Goal: Task Accomplishment & Management: Use online tool/utility

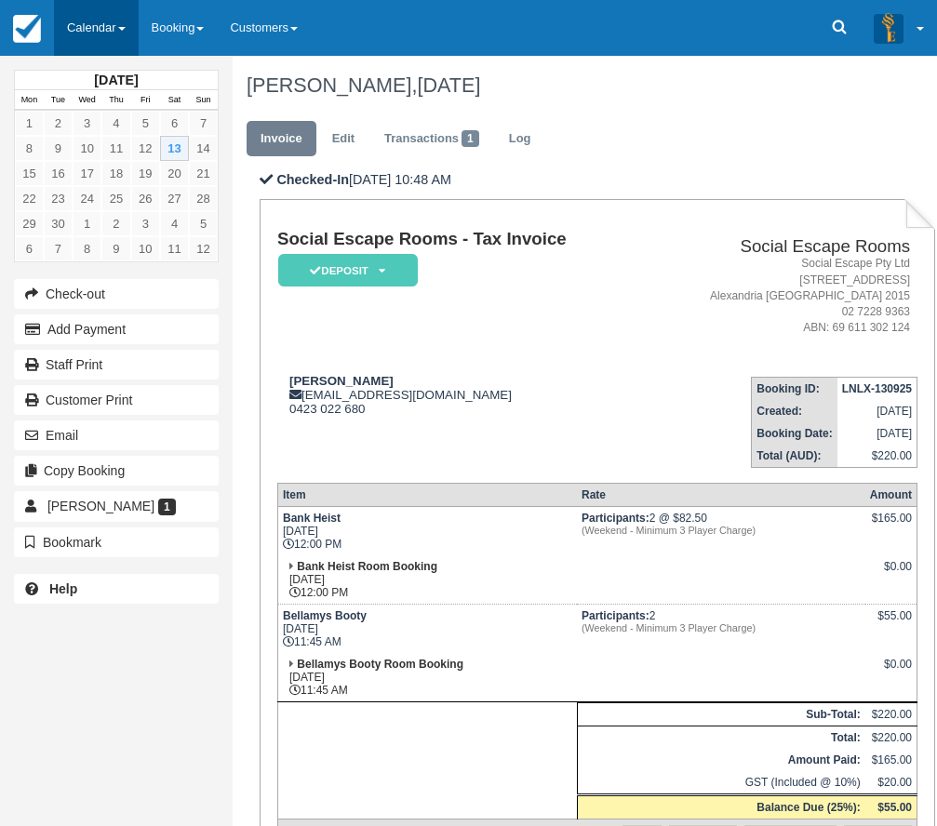
click at [115, 20] on link "Calendar" at bounding box center [96, 28] width 85 height 56
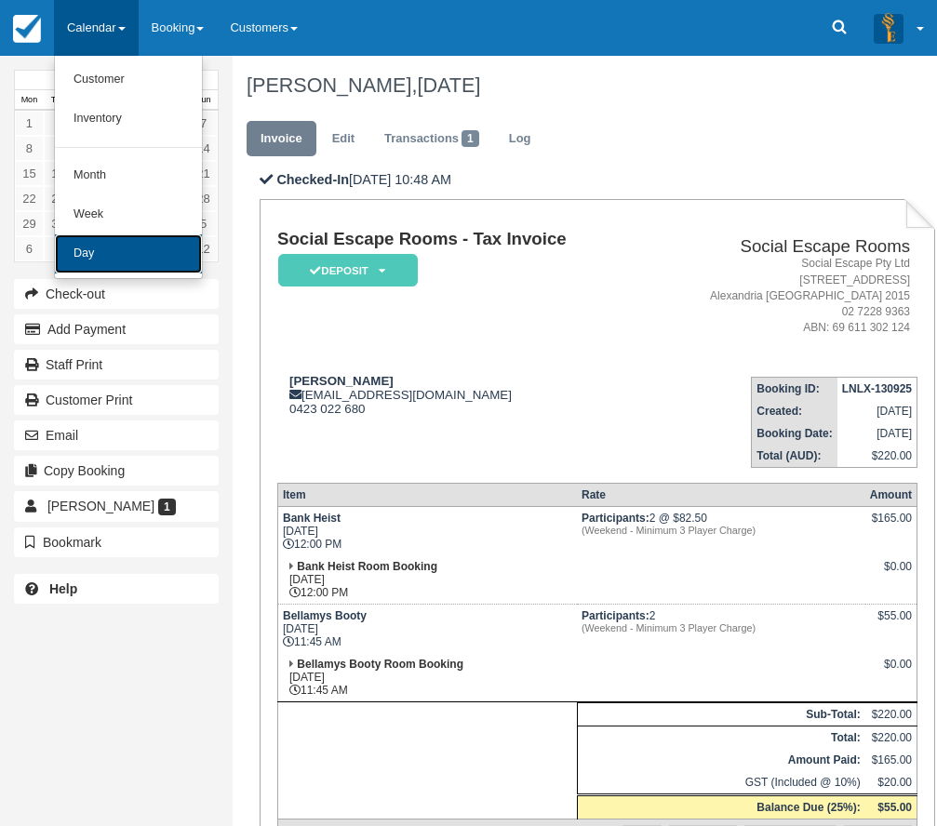
click at [128, 247] on link "Day" at bounding box center [128, 254] width 147 height 39
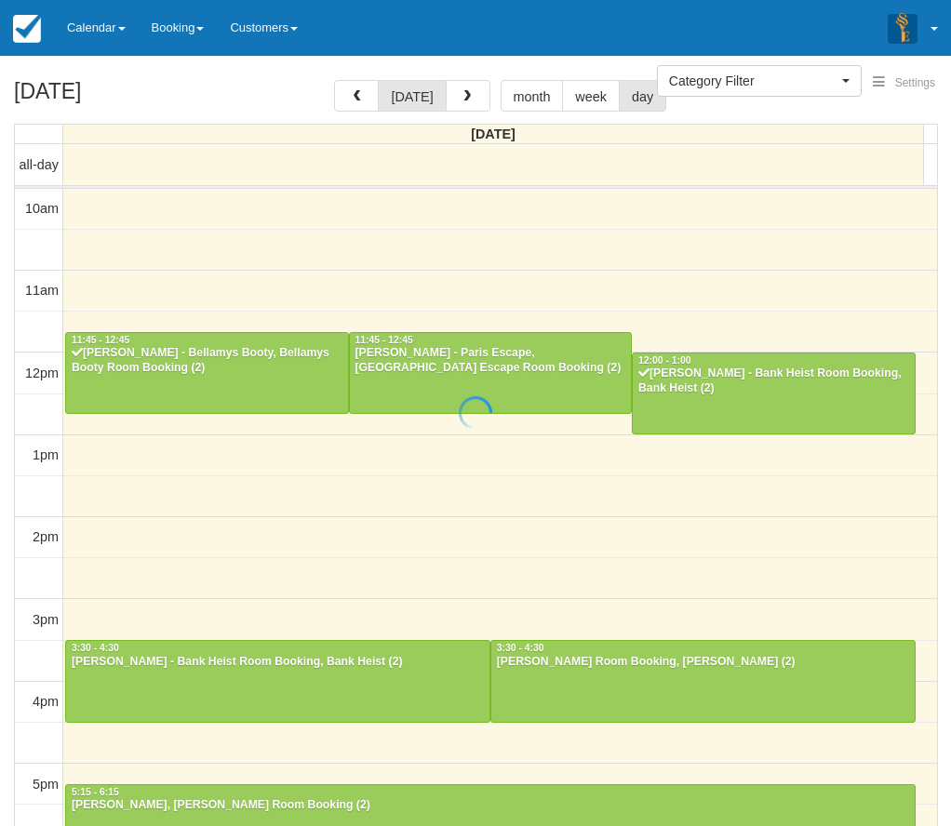
select select
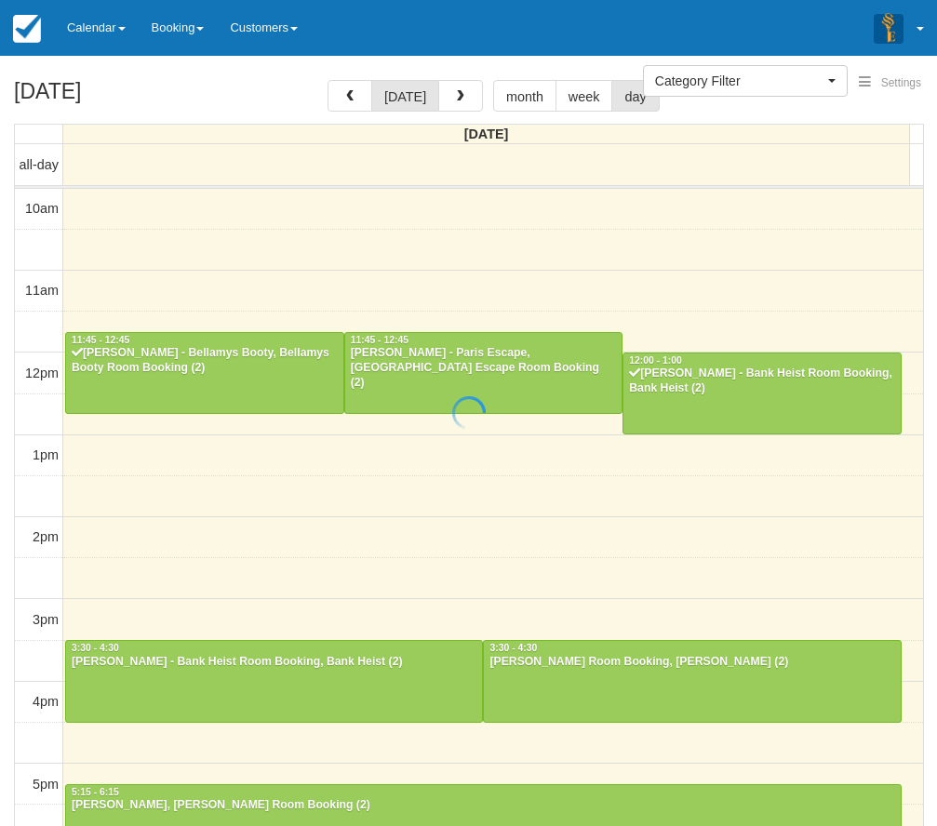
scroll to position [83, 0]
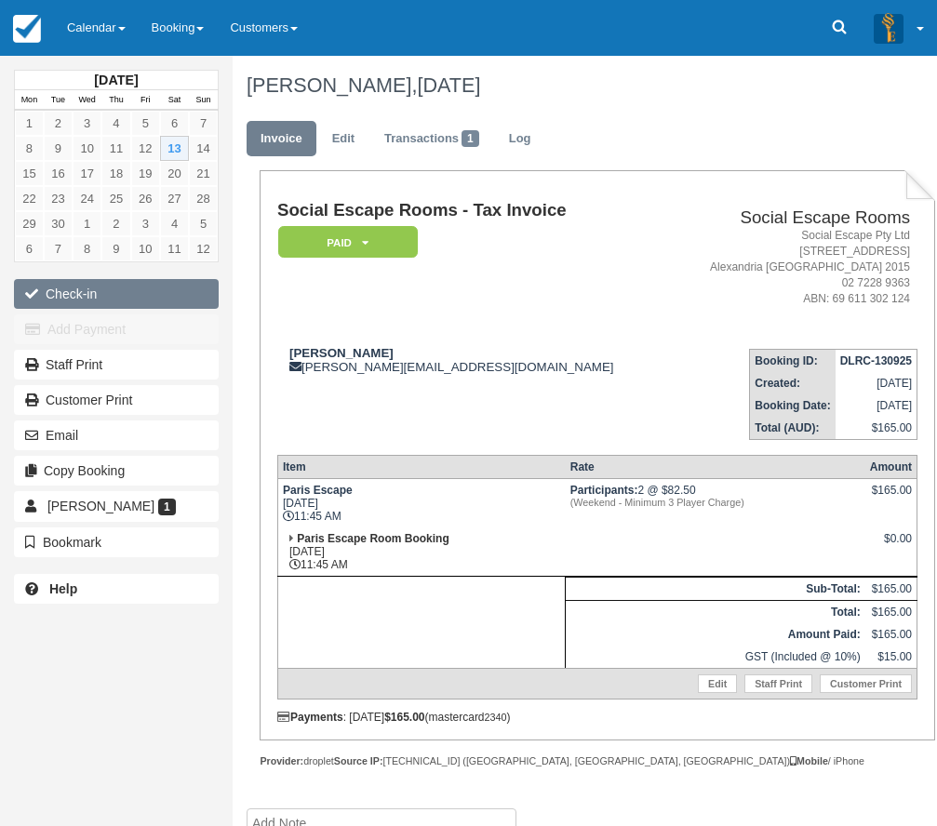
click at [178, 294] on button "Check-in" at bounding box center [116, 294] width 205 height 30
